Goal: Information Seeking & Learning: Learn about a topic

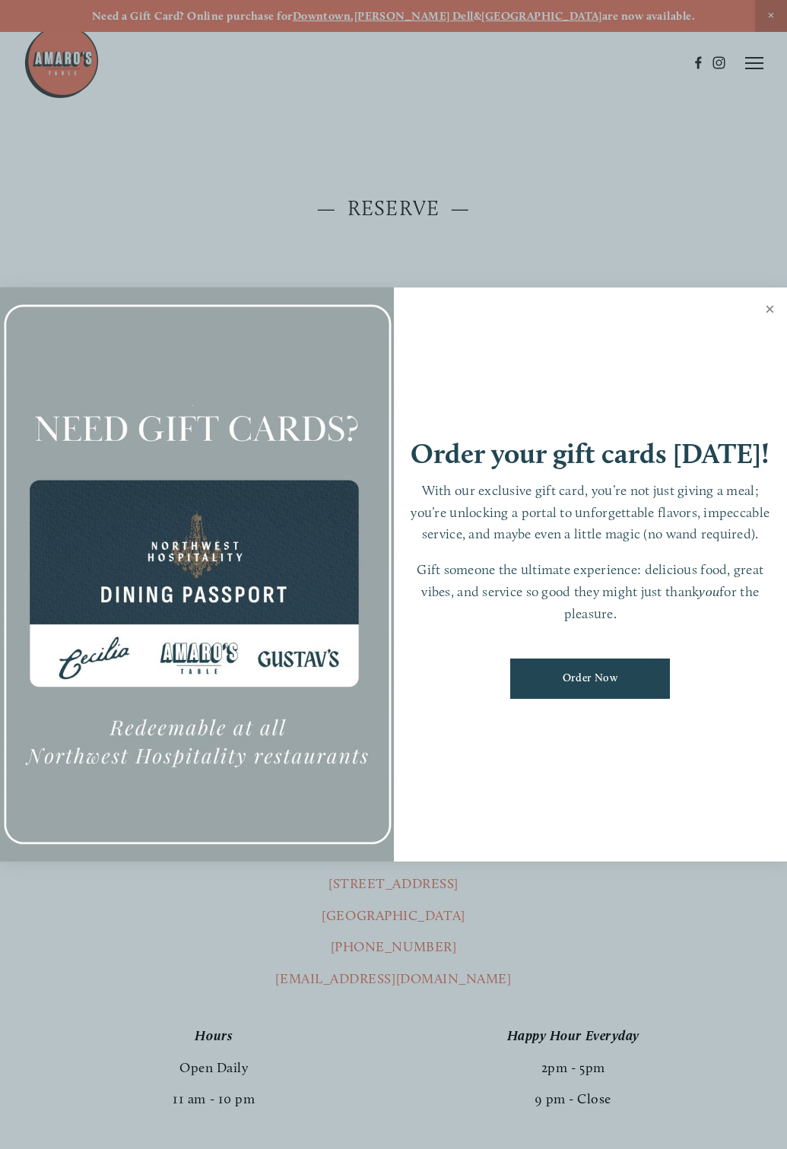
click at [773, 306] on link "Close" at bounding box center [770, 311] width 30 height 43
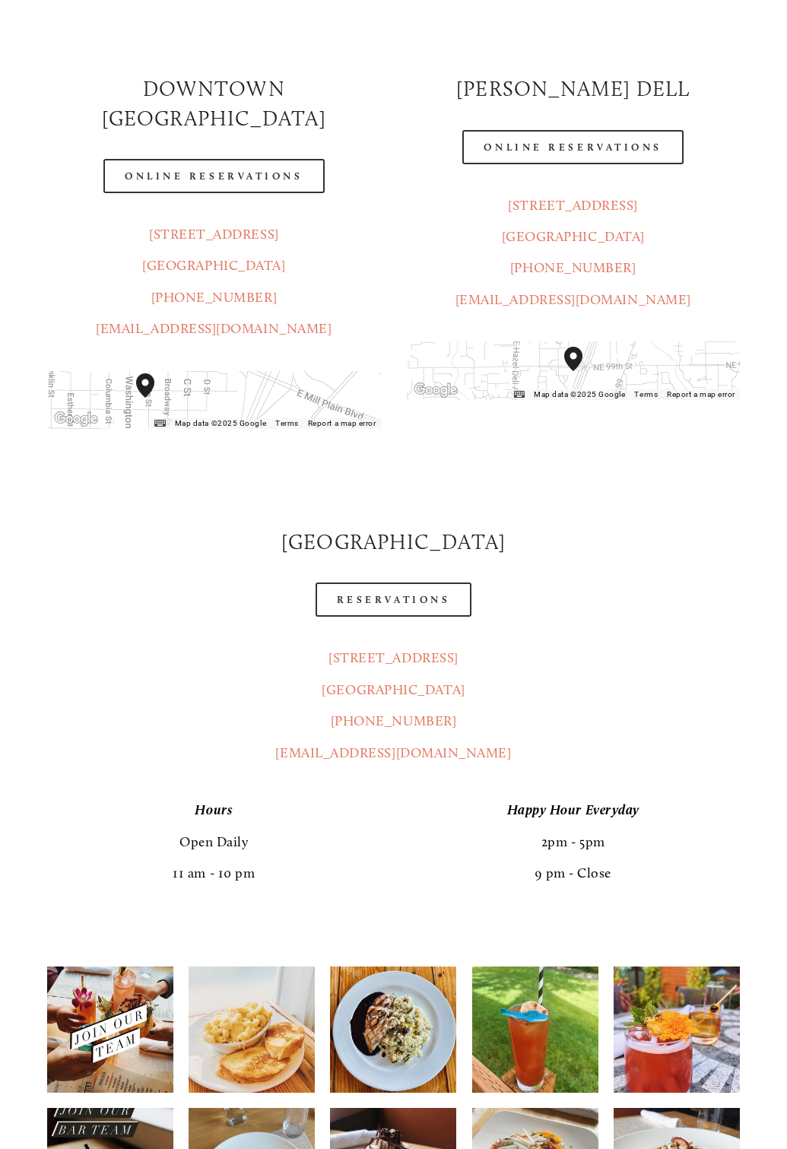
scroll to position [228, 0]
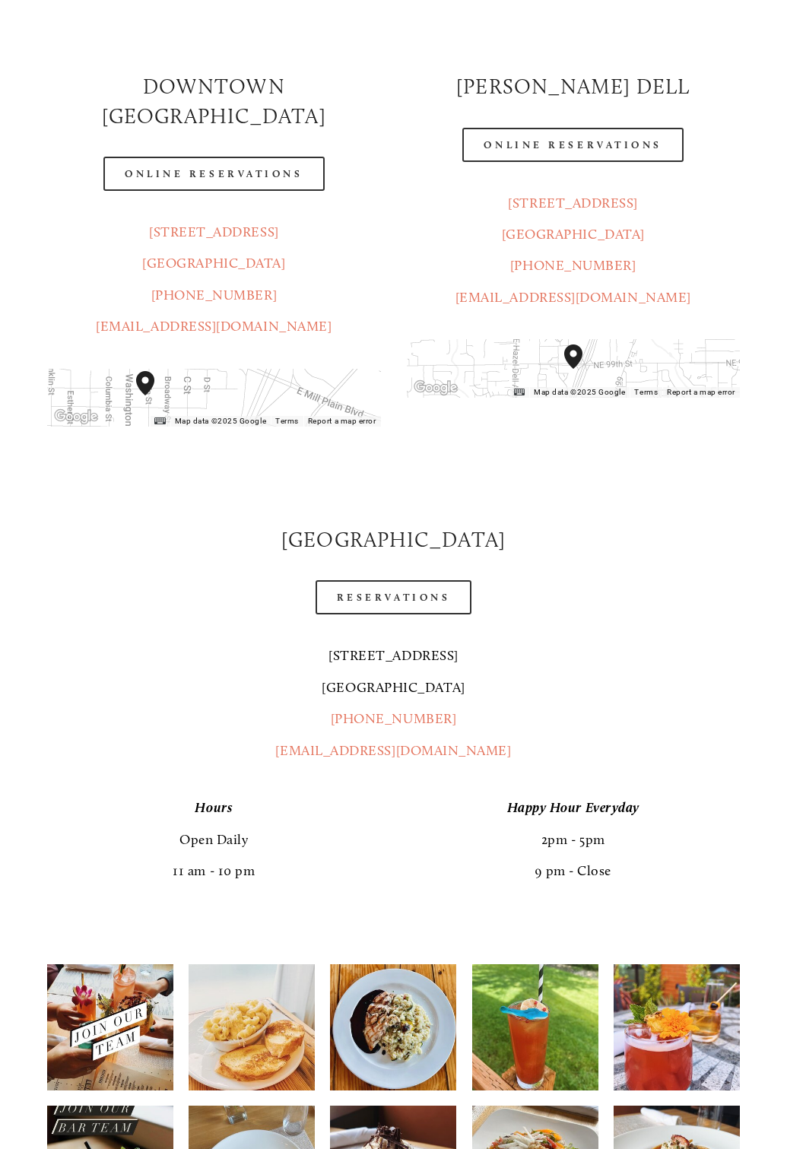
click at [403, 664] on link "[STREET_ADDRESS]" at bounding box center [393, 671] width 143 height 48
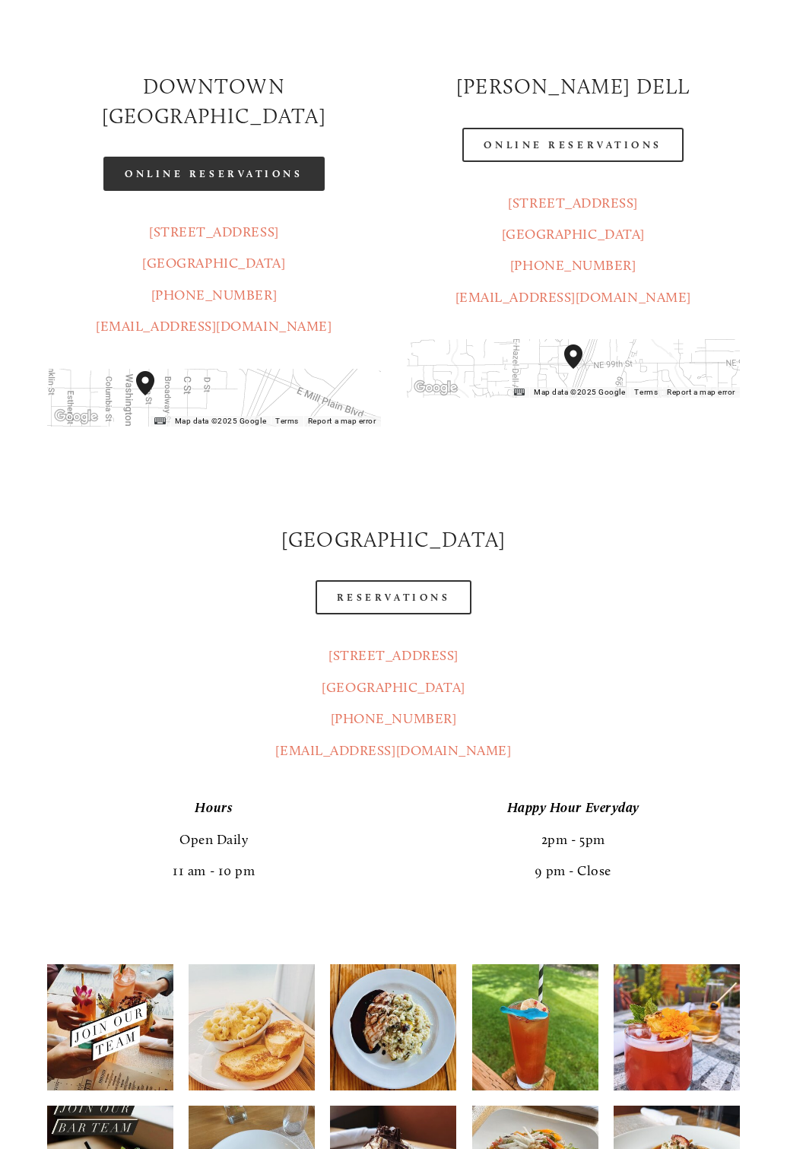
click at [228, 157] on link "Online Reservations" at bounding box center [213, 174] width 221 height 34
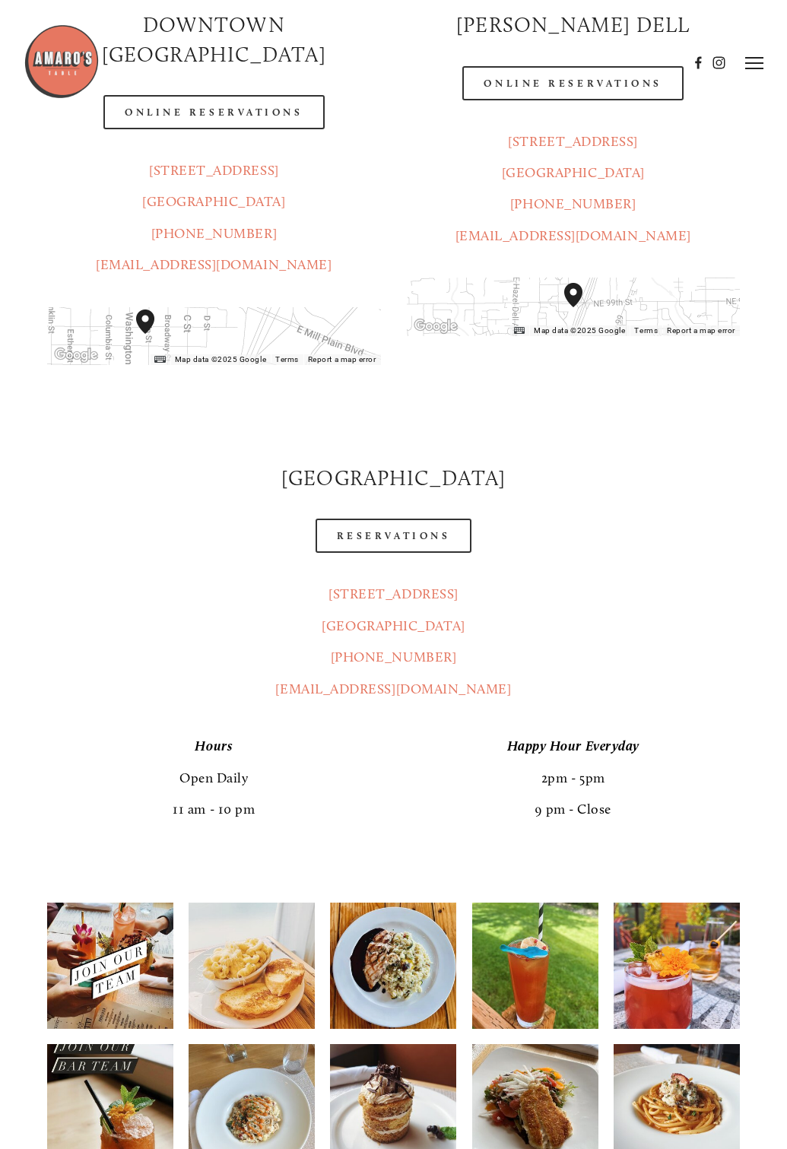
scroll to position [0, 0]
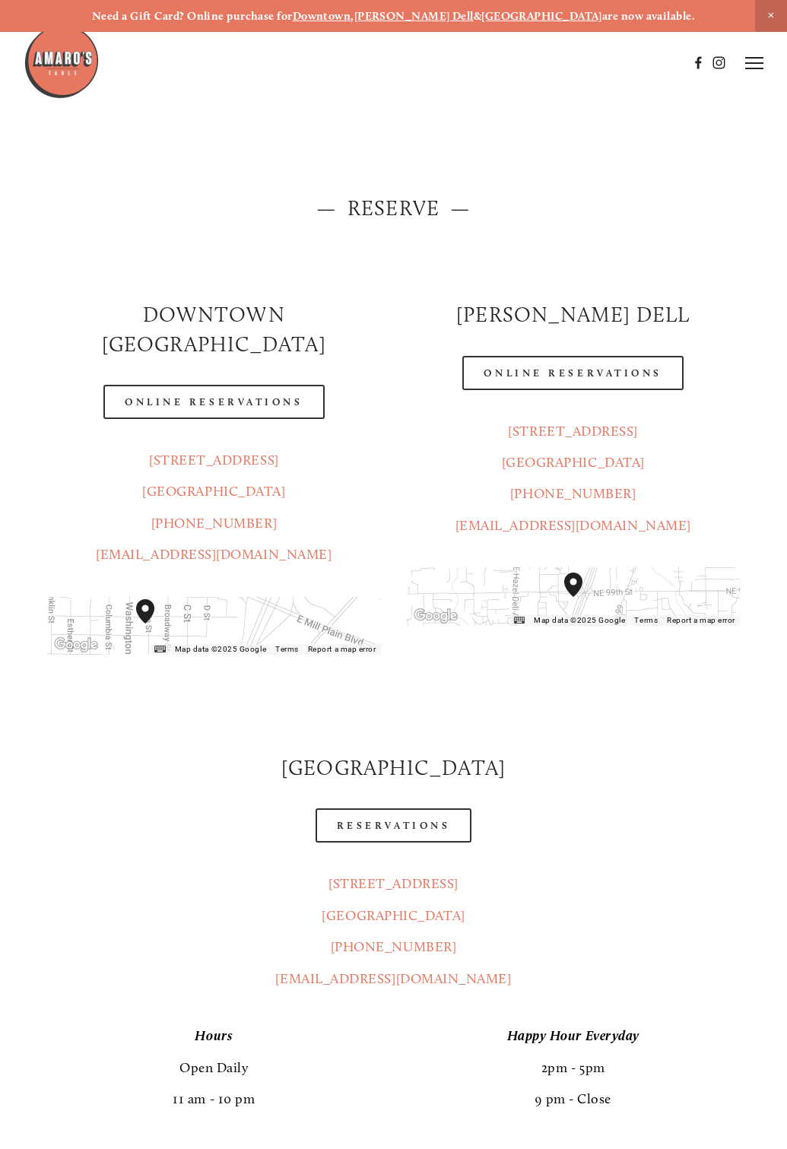
click at [759, 65] on icon at bounding box center [754, 63] width 18 height 14
click at [507, 68] on span "Menu" at bounding box center [503, 62] width 28 height 13
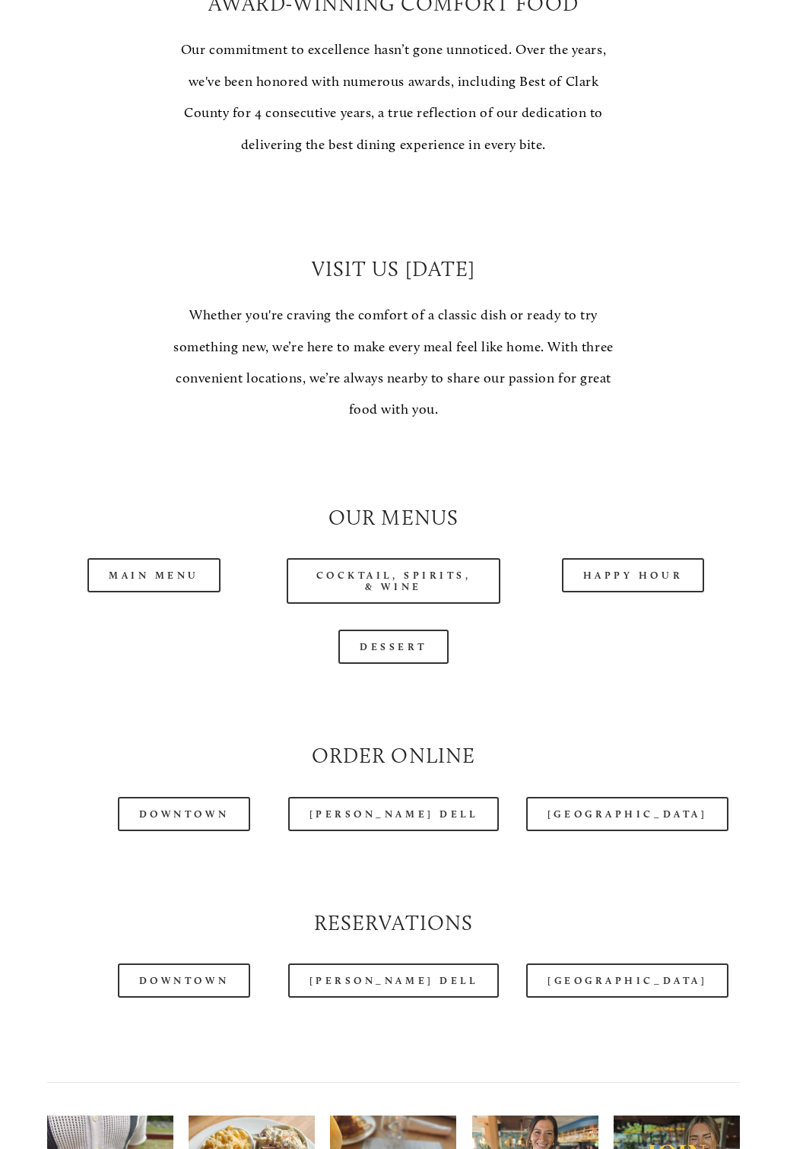
scroll to position [913, 0]
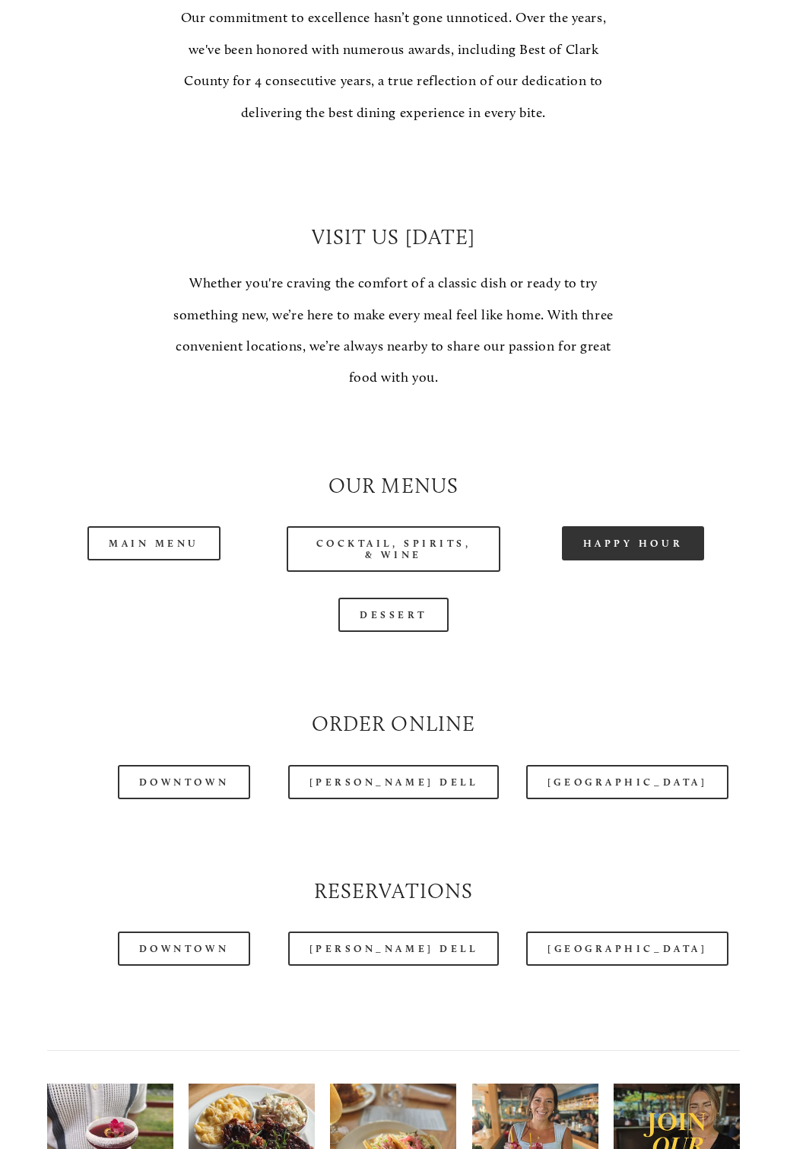
click at [630, 543] on link "Happy Hour" at bounding box center [633, 543] width 143 height 34
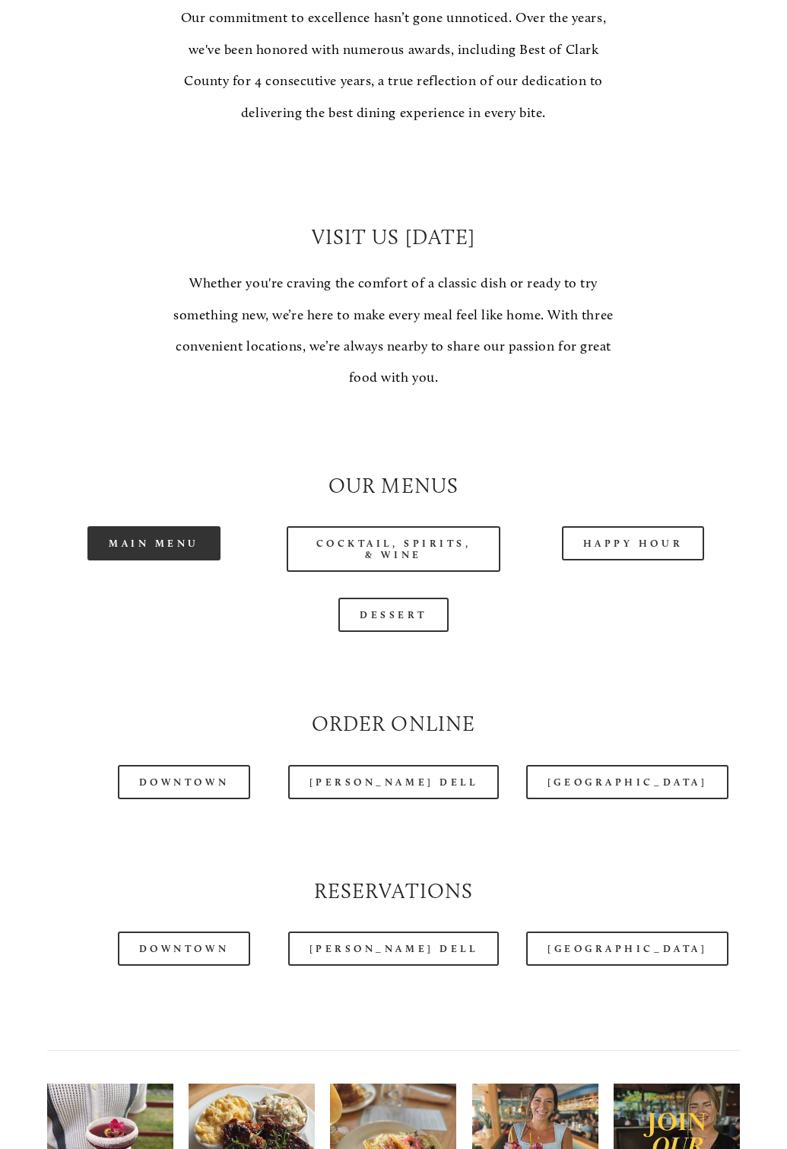
click at [154, 539] on link "Main Menu" at bounding box center [153, 543] width 133 height 34
